Goal: Task Accomplishment & Management: Use online tool/utility

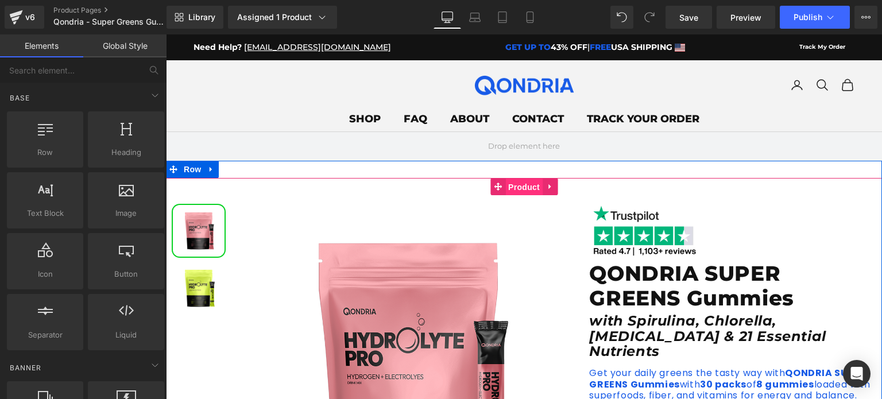
click at [526, 195] on span "Product" at bounding box center [524, 187] width 37 height 17
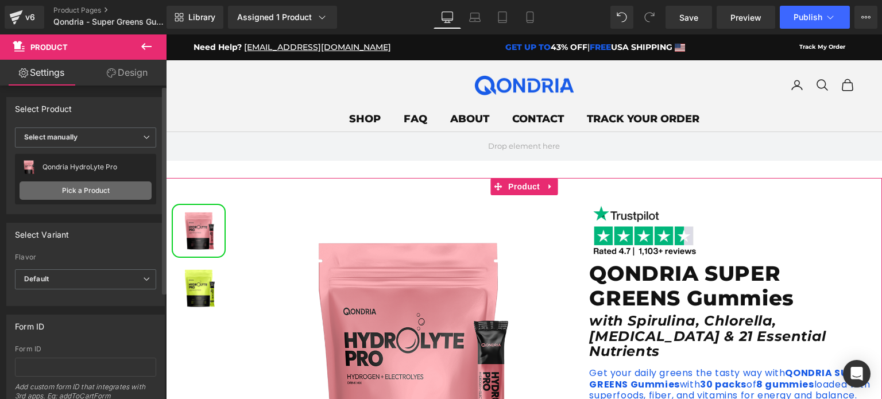
click at [128, 187] on link "Pick a Product" at bounding box center [86, 191] width 132 height 18
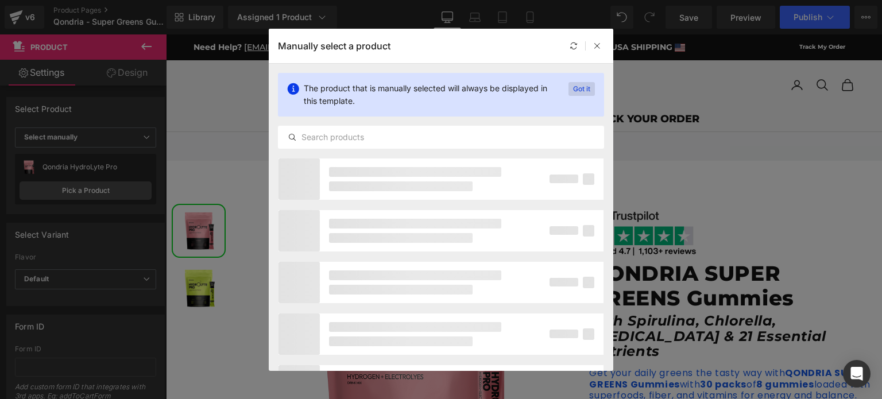
click at [576, 84] on p "Got it" at bounding box center [582, 89] width 26 height 14
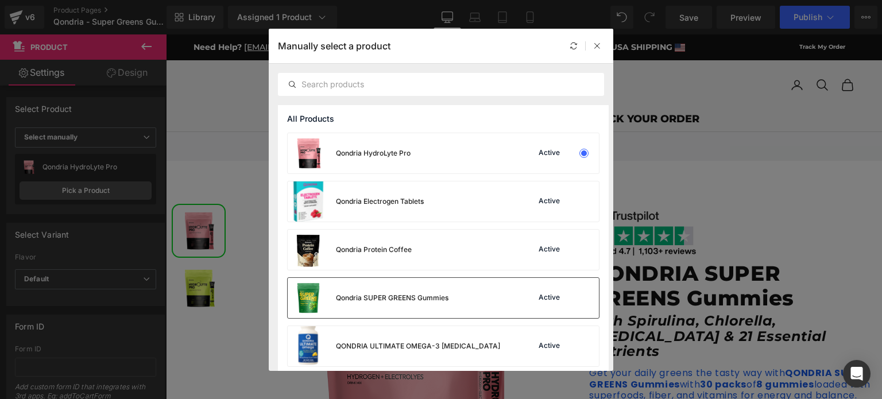
click at [449, 298] on div "Qondria SUPER GREENS Gummies Active" at bounding box center [443, 298] width 311 height 40
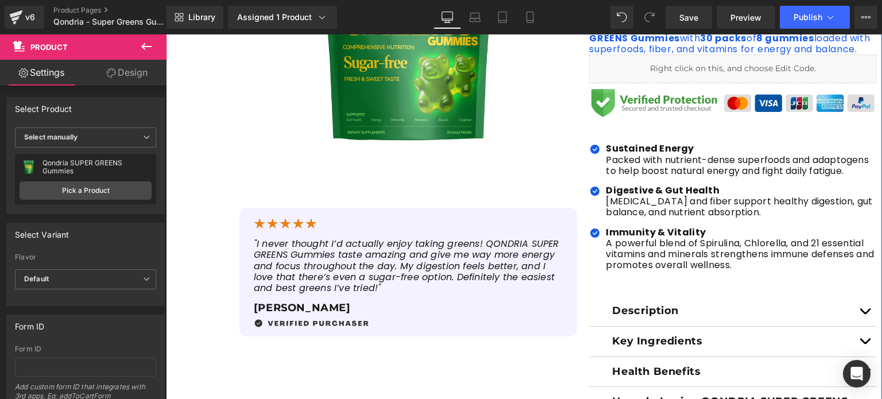
scroll to position [347, 0]
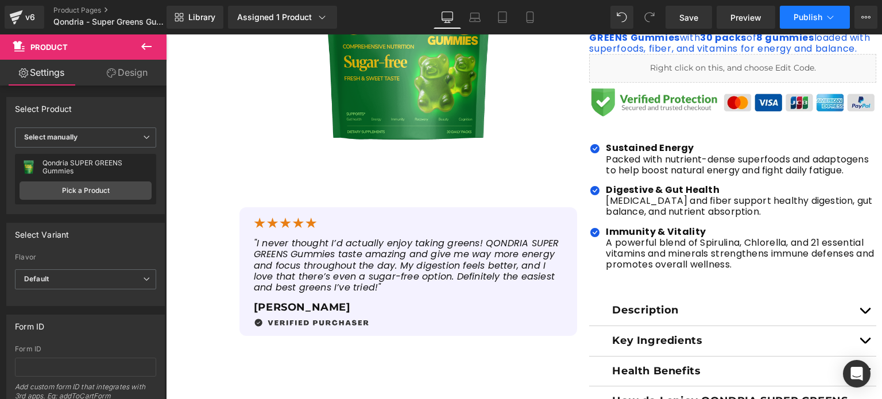
click at [804, 18] on span "Publish" at bounding box center [808, 17] width 29 height 9
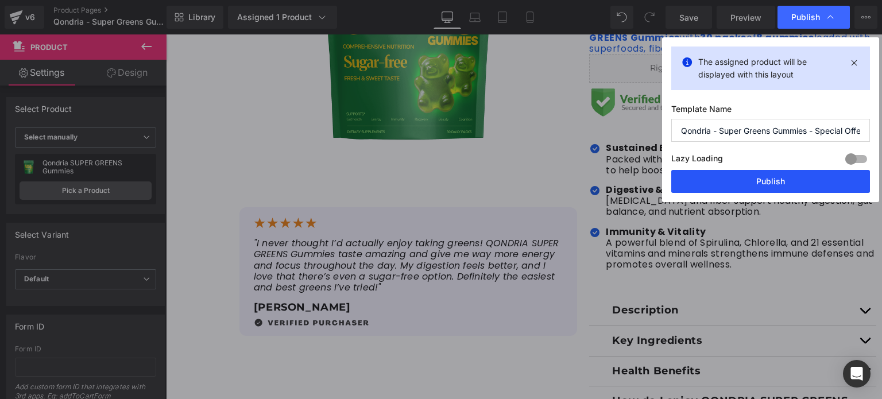
click at [751, 180] on button "Publish" at bounding box center [771, 181] width 199 height 23
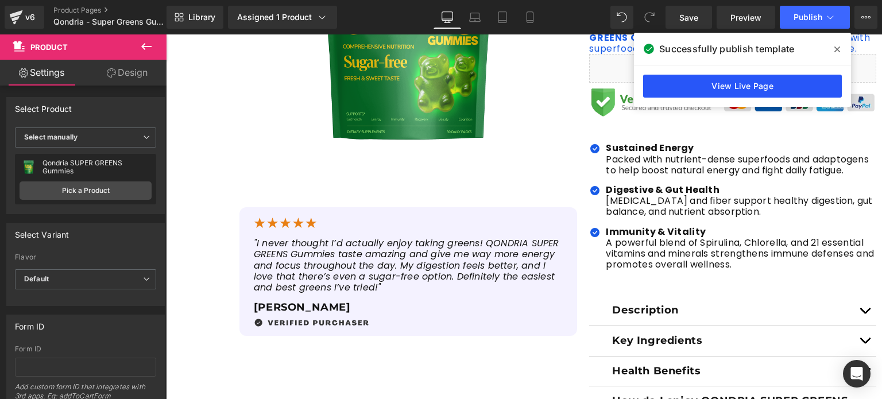
click at [701, 80] on link "View Live Page" at bounding box center [742, 86] width 199 height 23
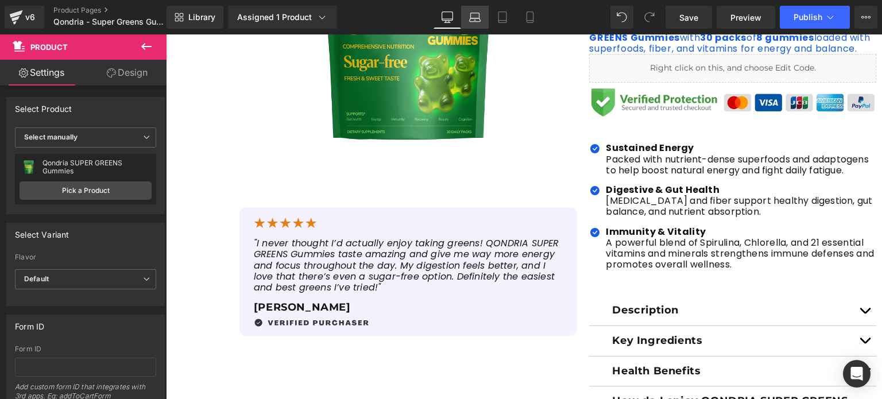
click at [484, 15] on link "Laptop" at bounding box center [475, 17] width 28 height 23
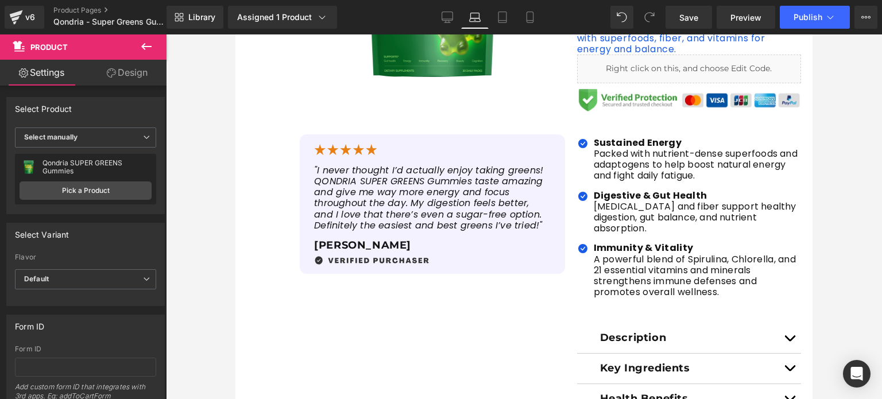
scroll to position [20, 0]
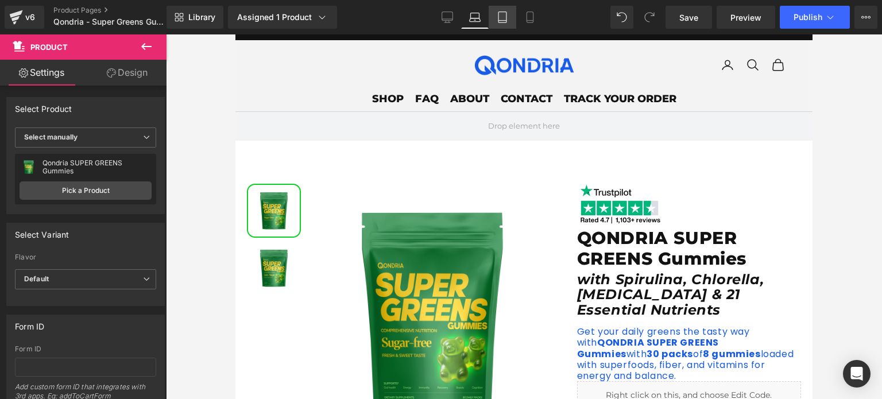
click at [495, 17] on link "Tablet" at bounding box center [503, 17] width 28 height 23
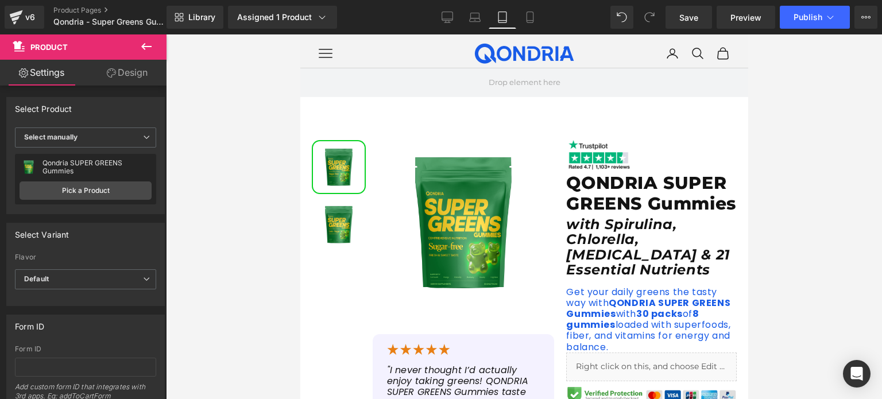
scroll to position [0, 0]
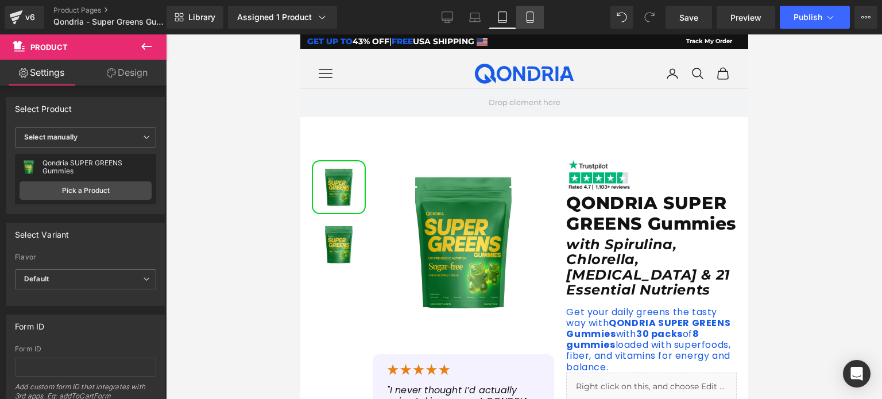
click at [524, 22] on icon at bounding box center [529, 16] width 11 height 11
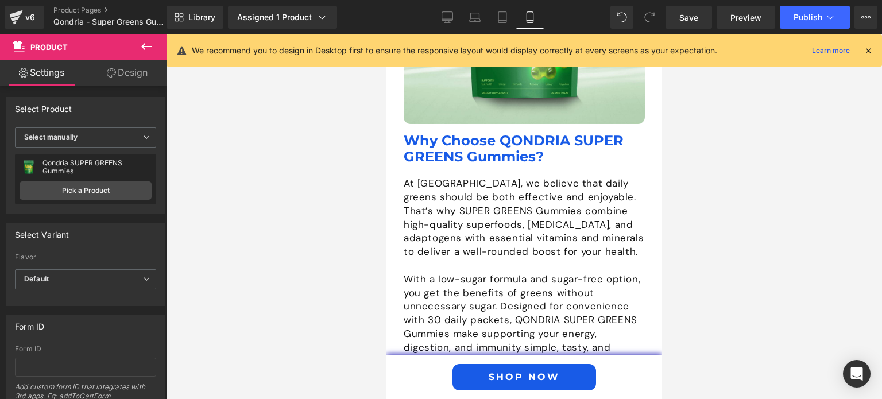
scroll to position [1981, 0]
